Goal: Task Accomplishment & Management: Manage account settings

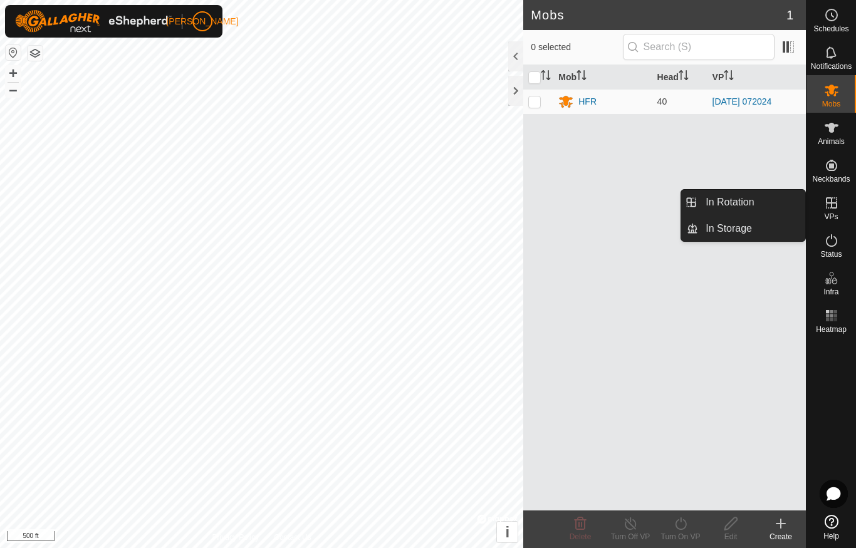
click at [728, 200] on span "In Rotation" at bounding box center [730, 202] width 48 height 15
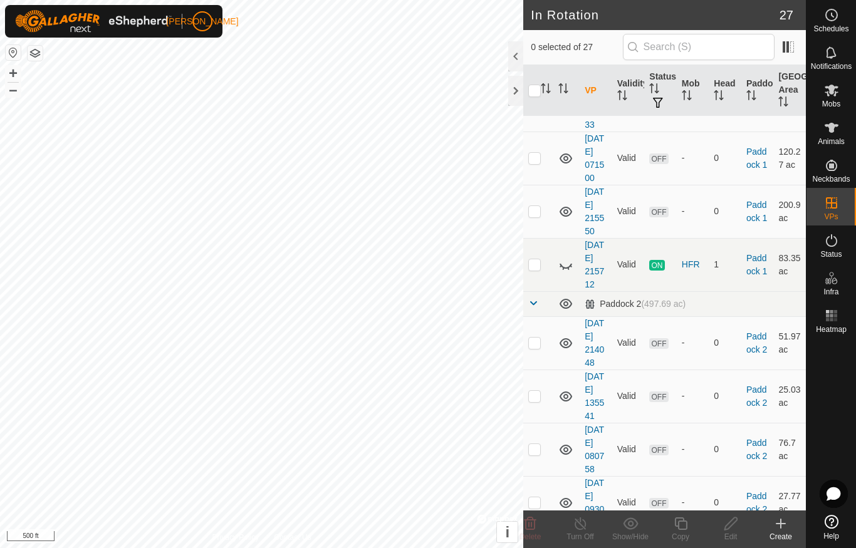
scroll to position [381, 0]
click at [539, 271] on p-checkbox at bounding box center [534, 266] width 13 height 10
click at [572, 274] on icon at bounding box center [565, 266] width 15 height 15
click at [536, 271] on p-checkbox at bounding box center [534, 266] width 13 height 10
click at [535, 271] on p-checkbox at bounding box center [534, 266] width 13 height 10
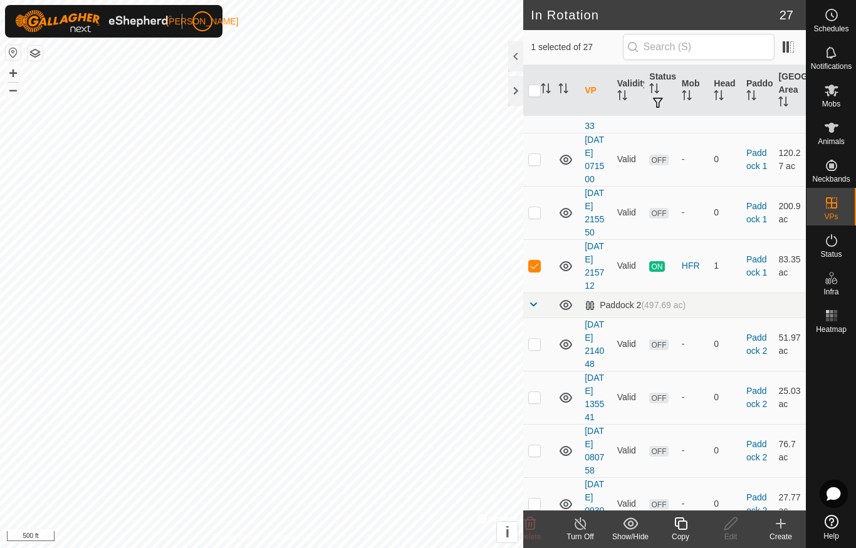
checkbox input "true"
click at [581, 528] on icon at bounding box center [581, 523] width 16 height 15
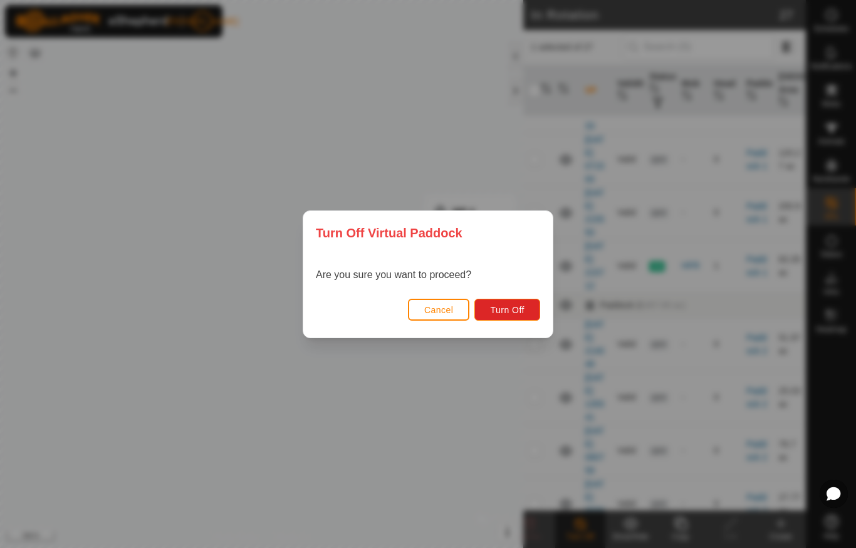
click at [504, 307] on span "Turn Off" at bounding box center [507, 310] width 34 height 10
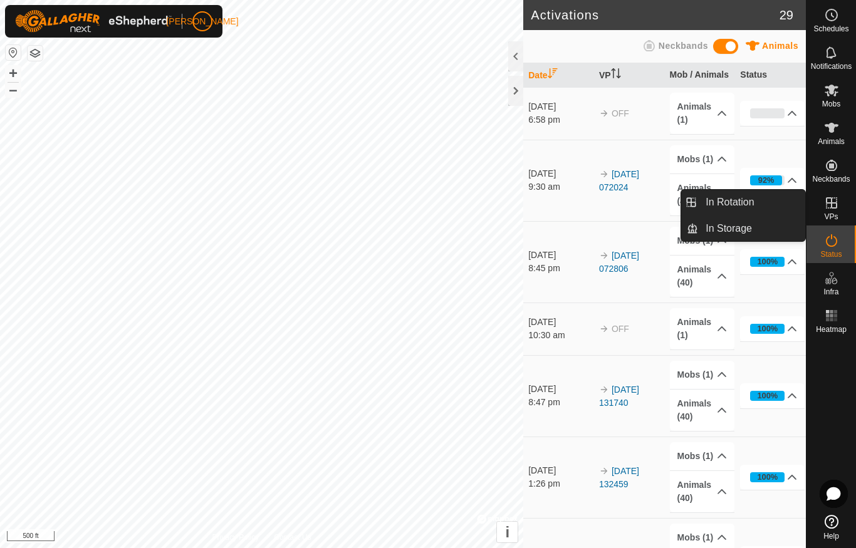
click at [718, 206] on span "In Rotation" at bounding box center [730, 202] width 48 height 15
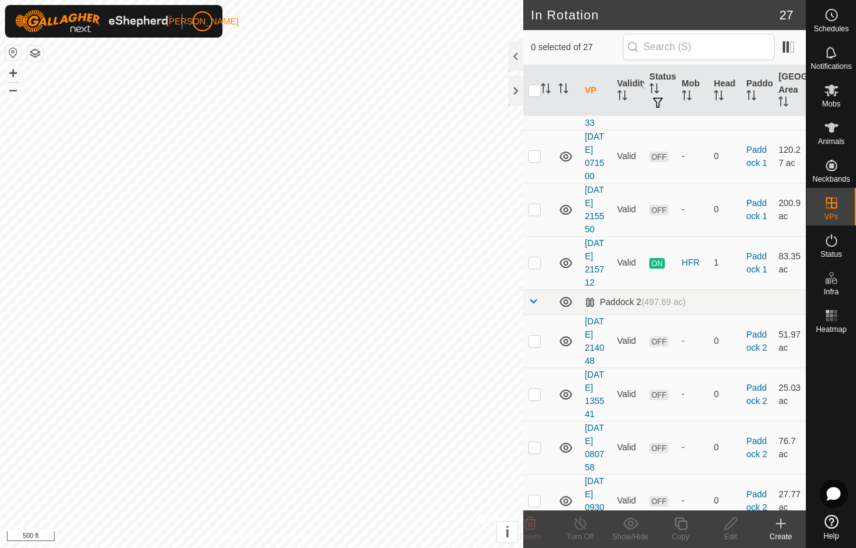
scroll to position [393, 0]
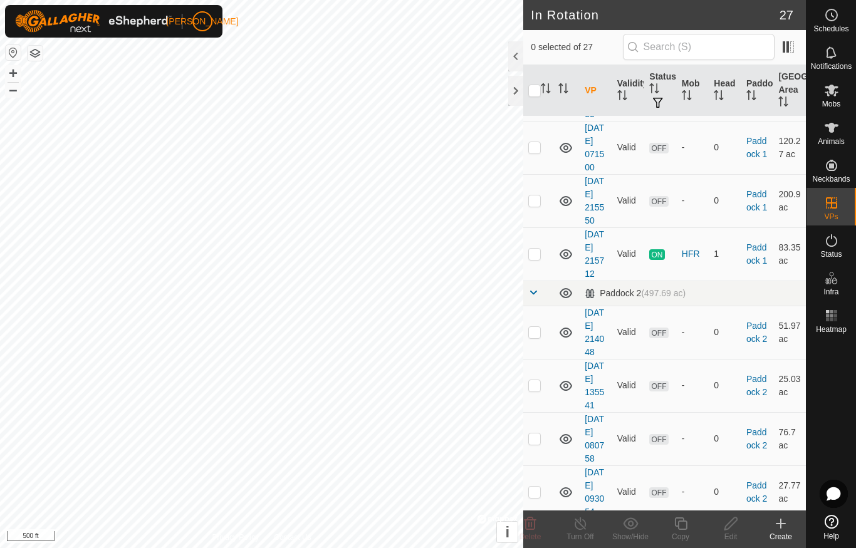
click at [540, 259] on p-checkbox at bounding box center [534, 254] width 13 height 10
click at [536, 259] on p-checkbox at bounding box center [534, 254] width 13 height 10
checkbox input "false"
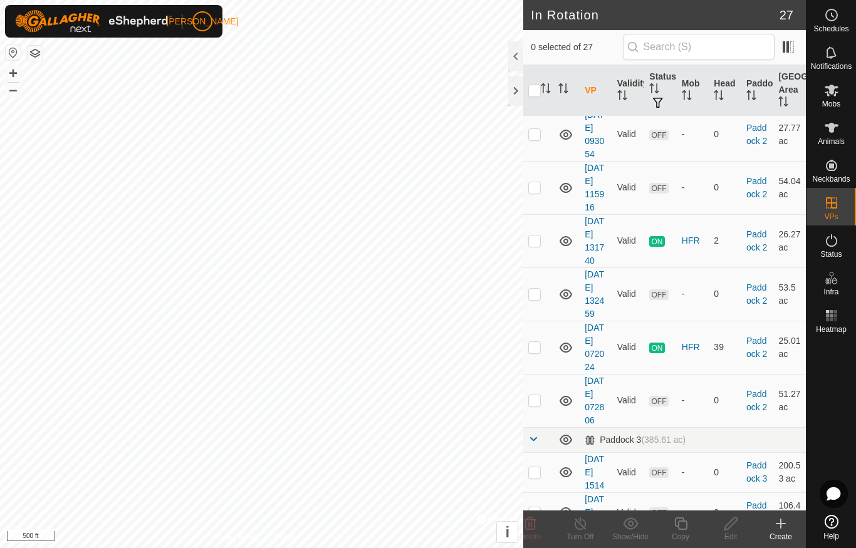
scroll to position [756, 0]
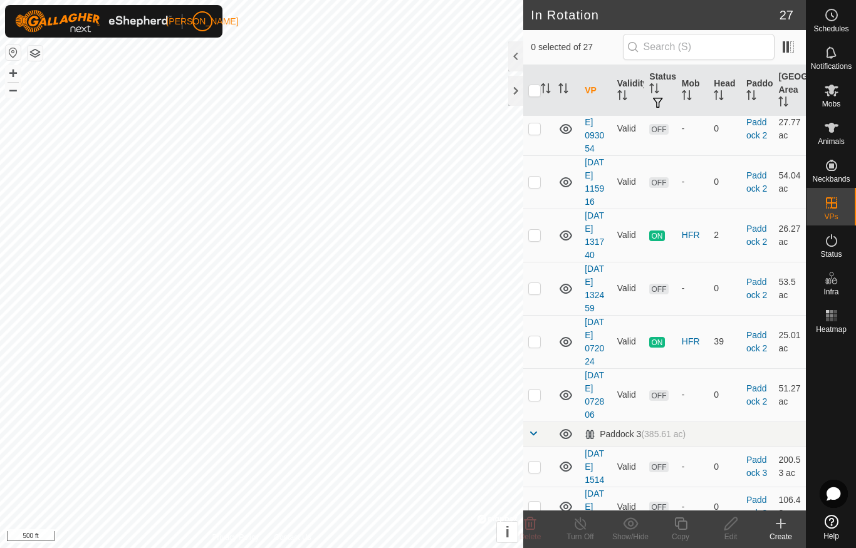
click at [540, 262] on td at bounding box center [538, 235] width 30 height 53
checkbox input "true"
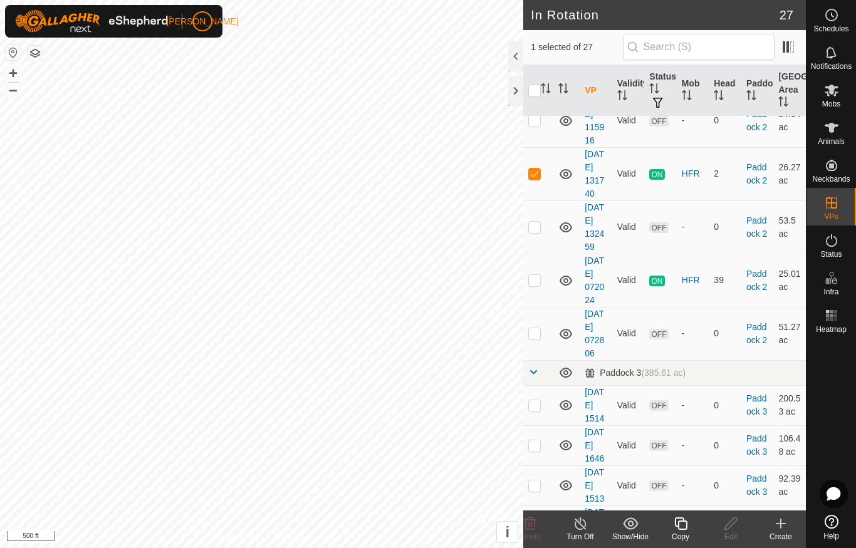
scroll to position [825, 0]
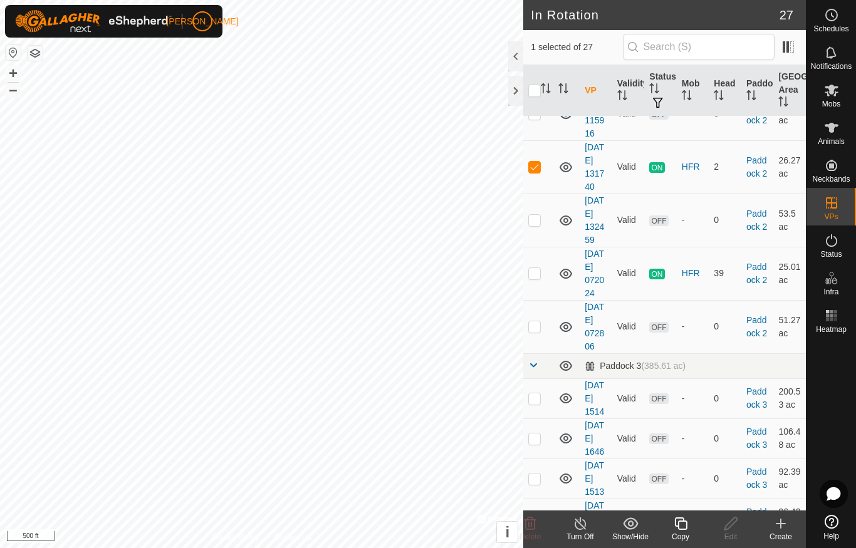
click at [574, 531] on icon at bounding box center [581, 523] width 16 height 15
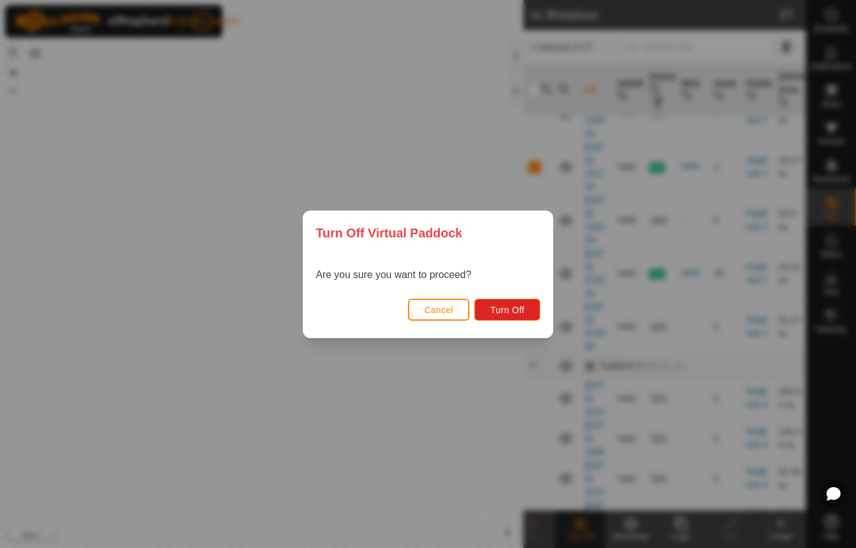
click at [513, 310] on span "Turn Off" at bounding box center [507, 310] width 34 height 10
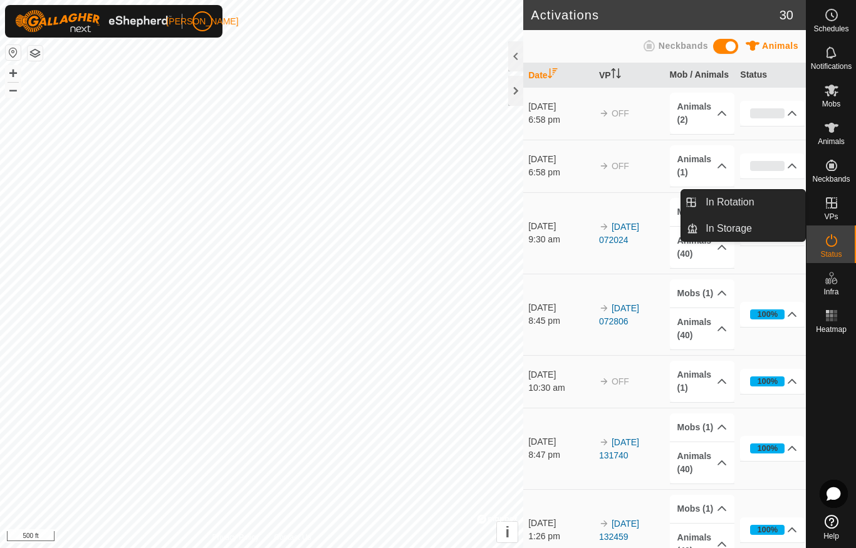
click at [758, 209] on link "In Rotation" at bounding box center [751, 202] width 107 height 25
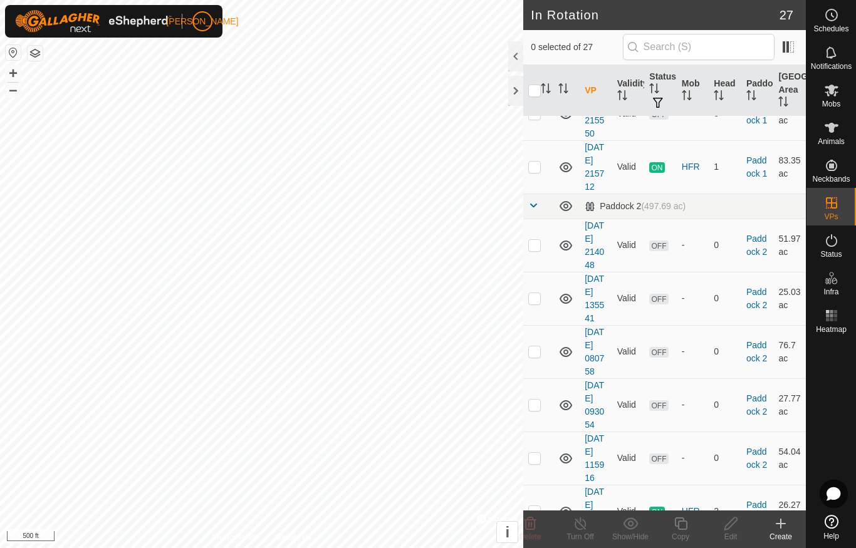
scroll to position [486, 0]
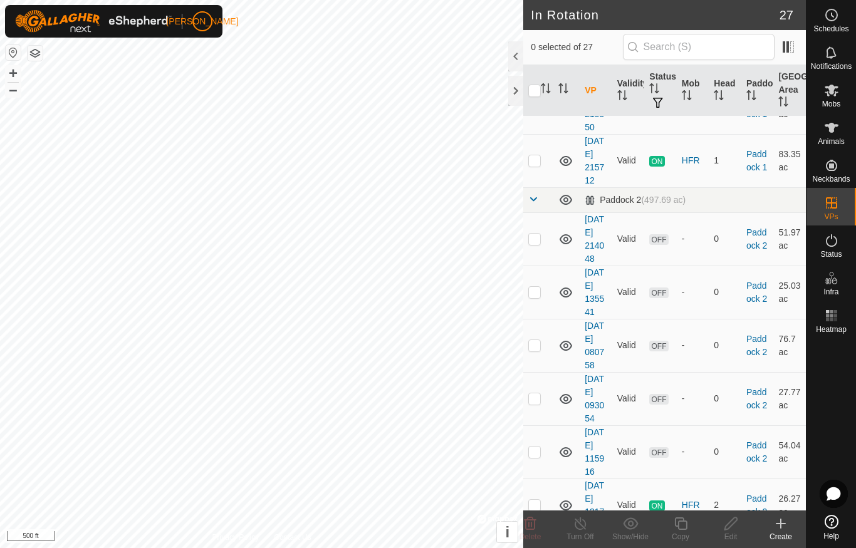
click at [537, 165] on p-checkbox at bounding box center [534, 160] width 13 height 10
click at [533, 165] on p-checkbox at bounding box center [534, 160] width 13 height 10
checkbox input "false"
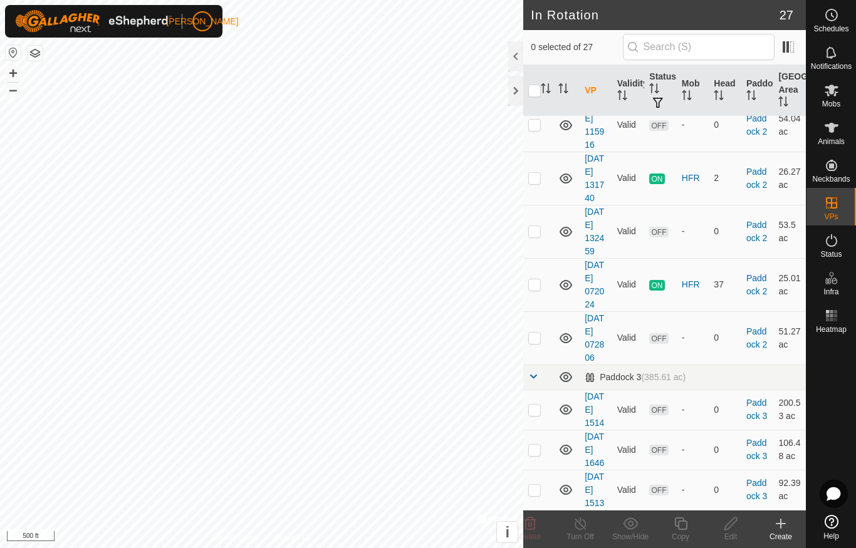
scroll to position [814, 0]
click at [540, 182] on p-checkbox at bounding box center [534, 177] width 13 height 10
click at [535, 182] on p-checkbox at bounding box center [534, 177] width 13 height 10
checkbox input "false"
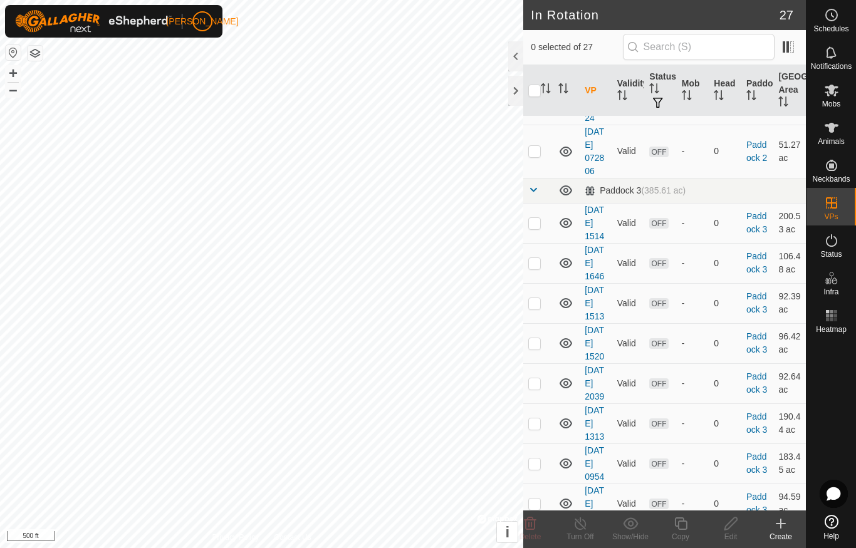
scroll to position [1003, 0]
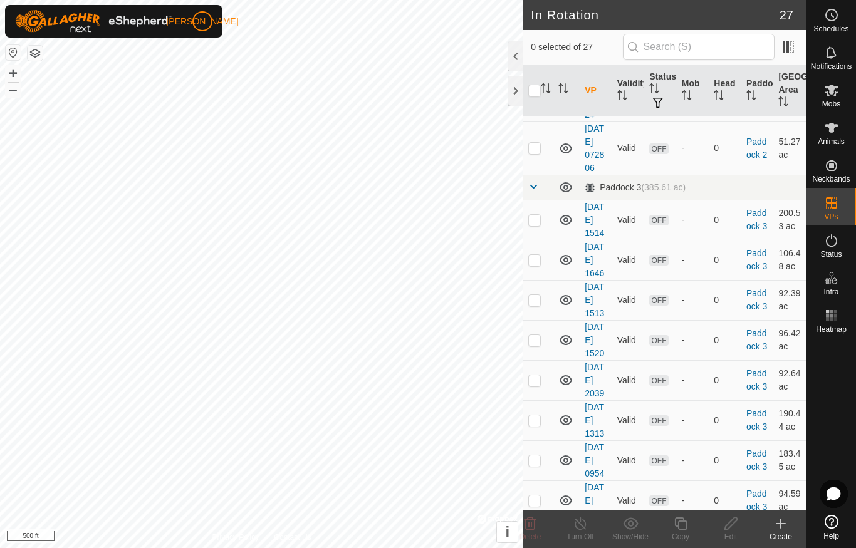
click at [543, 122] on td at bounding box center [538, 94] width 30 height 53
checkbox input "true"
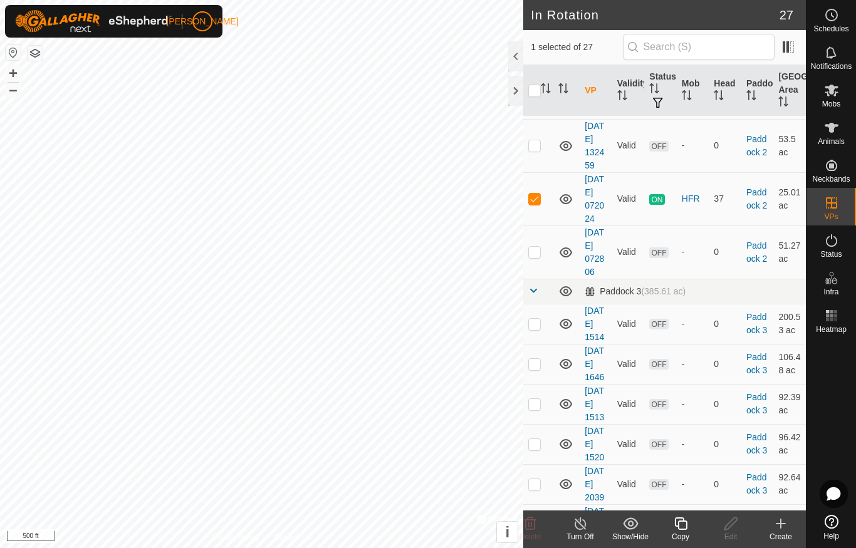
scroll to position [884, 0]
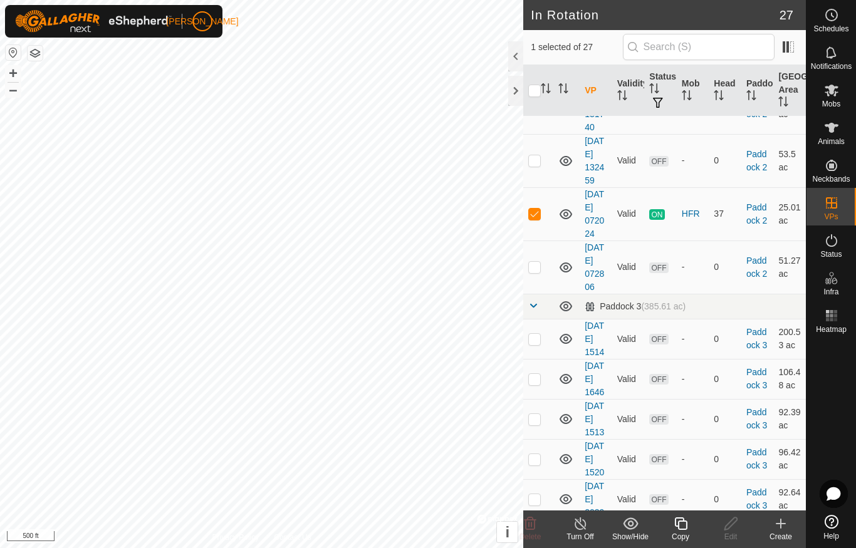
click at [538, 112] on p-checkbox at bounding box center [534, 107] width 13 height 10
click at [543, 134] on td at bounding box center [538, 107] width 30 height 53
checkbox input "false"
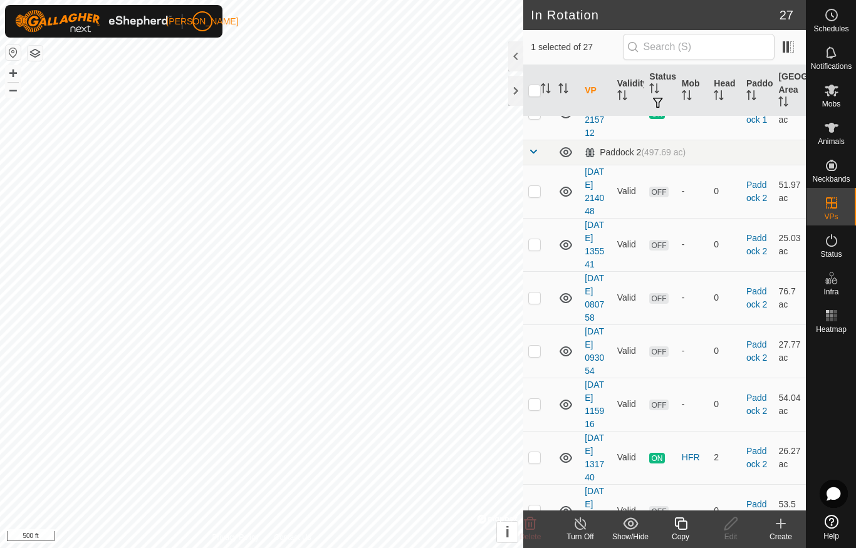
scroll to position [530, 0]
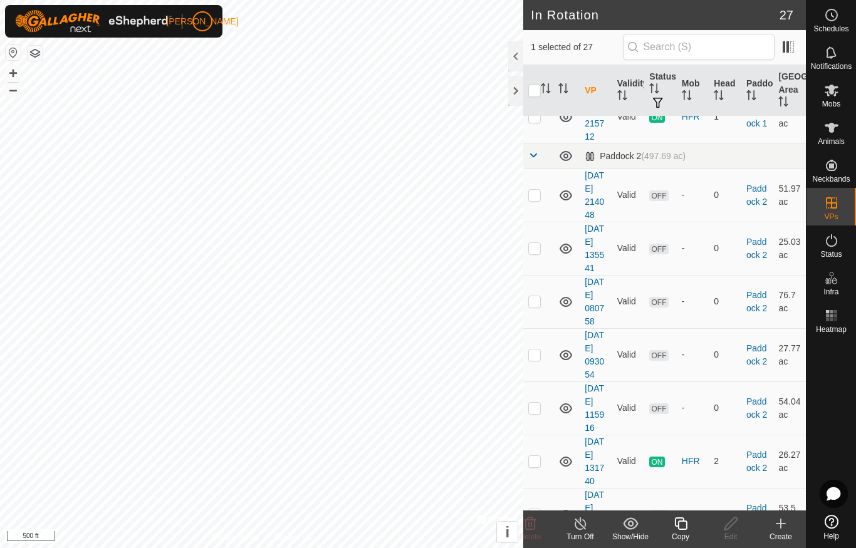
click at [551, 144] on td at bounding box center [538, 116] width 30 height 53
click at [536, 144] on td at bounding box center [538, 116] width 30 height 53
checkbox input "false"
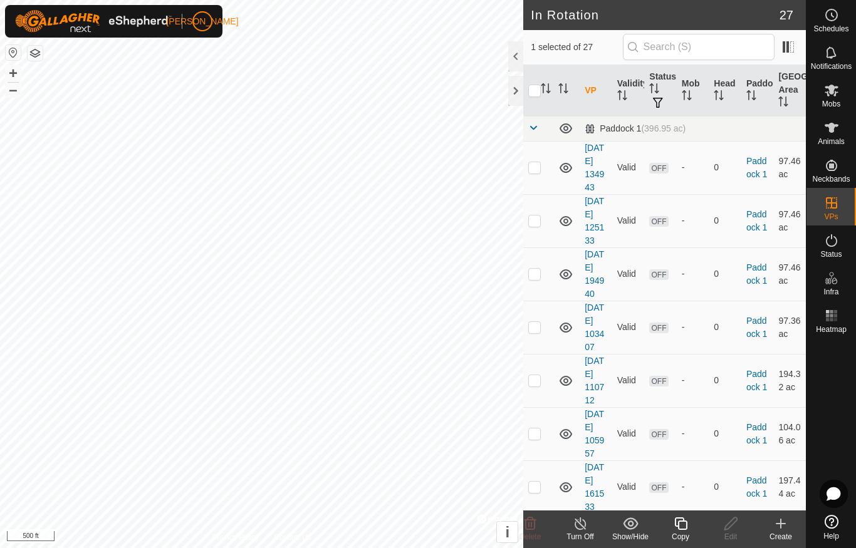
scroll to position [0, 0]
